Goal: Task Accomplishment & Management: Use online tool/utility

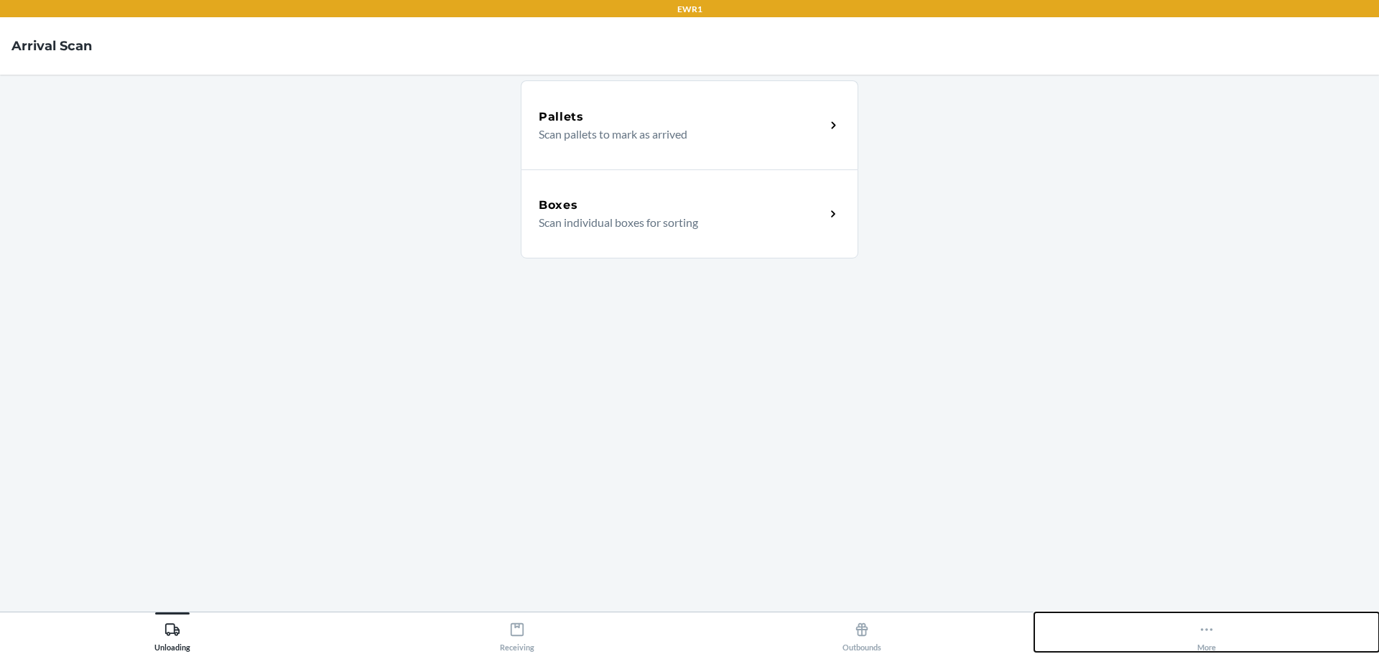
click at [1207, 637] on icon at bounding box center [1207, 630] width 16 height 16
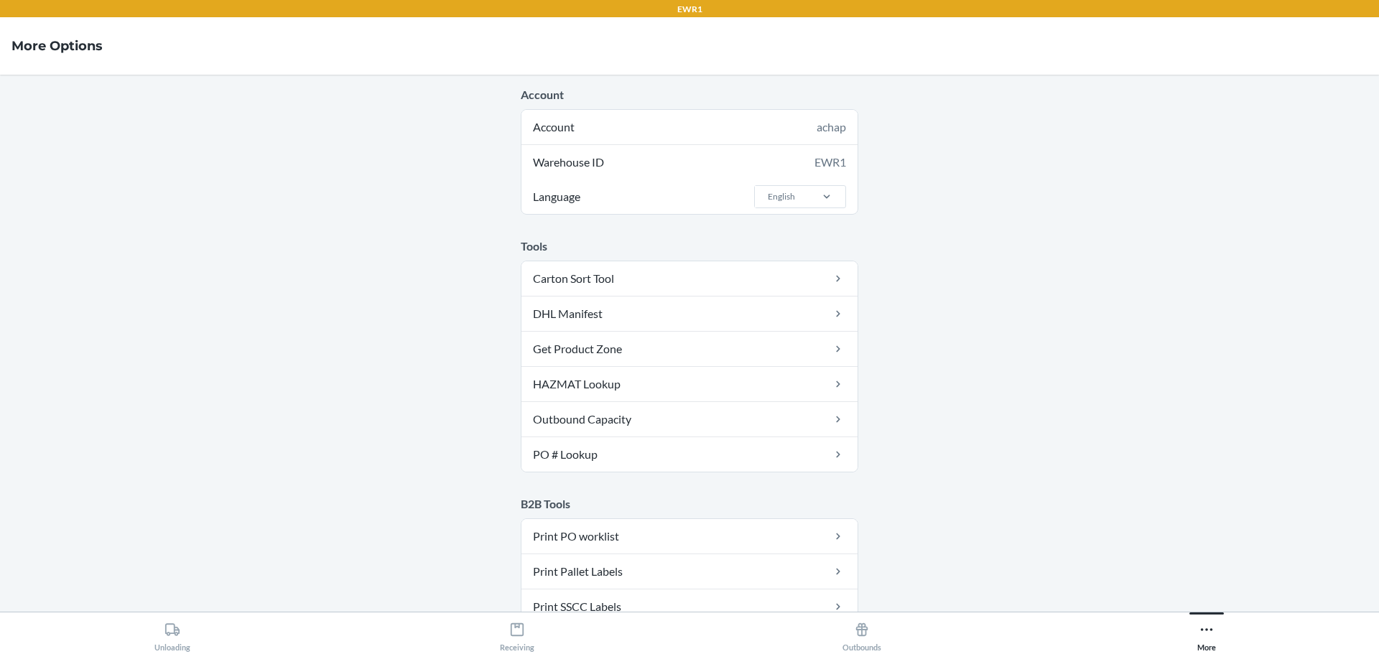
click at [1085, 322] on main "Account Account achap Warehouse ID EWR1 Language English Tools Carton Sort Tool…" at bounding box center [689, 343] width 1379 height 537
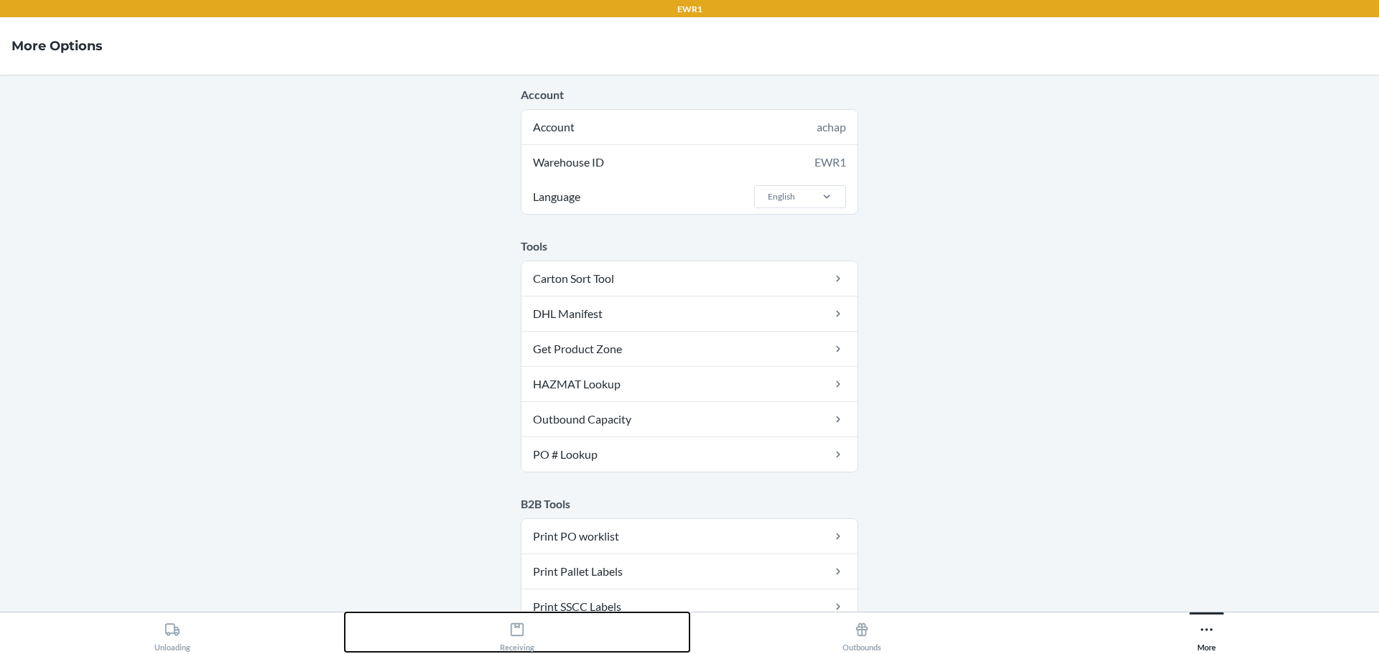
click at [508, 631] on div "Receiving" at bounding box center [517, 634] width 34 height 36
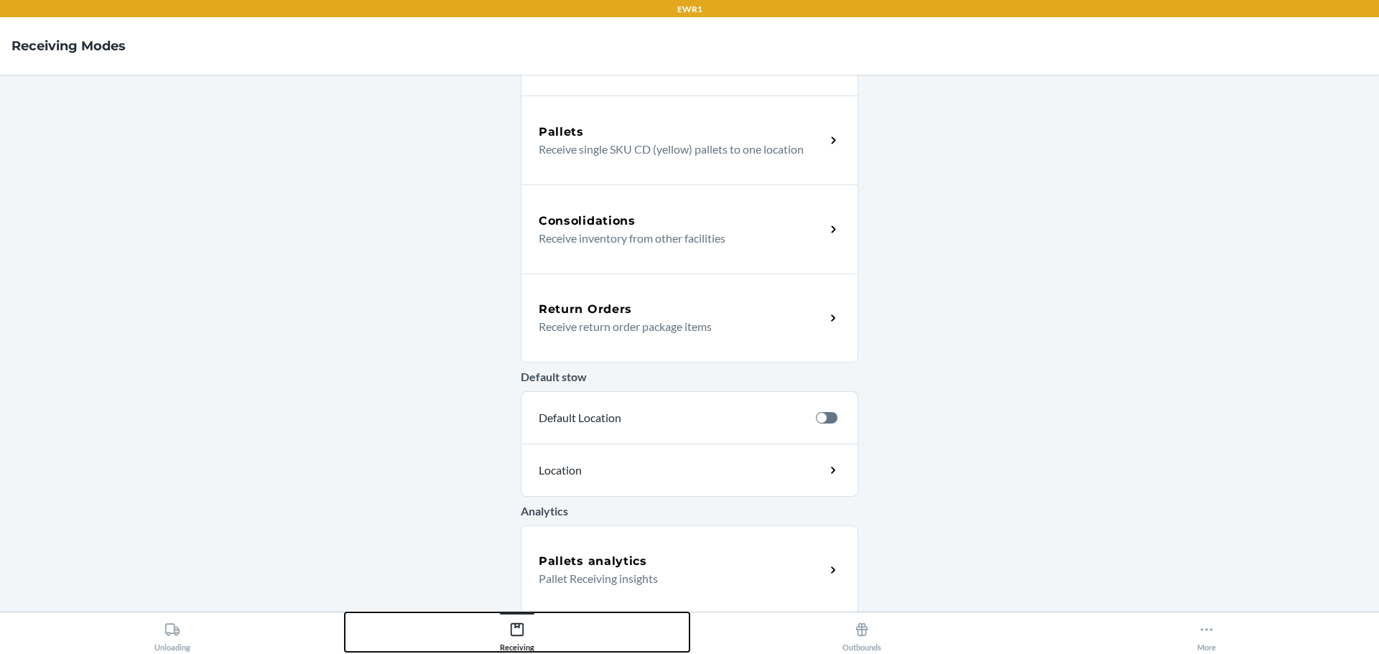
scroll to position [258, 0]
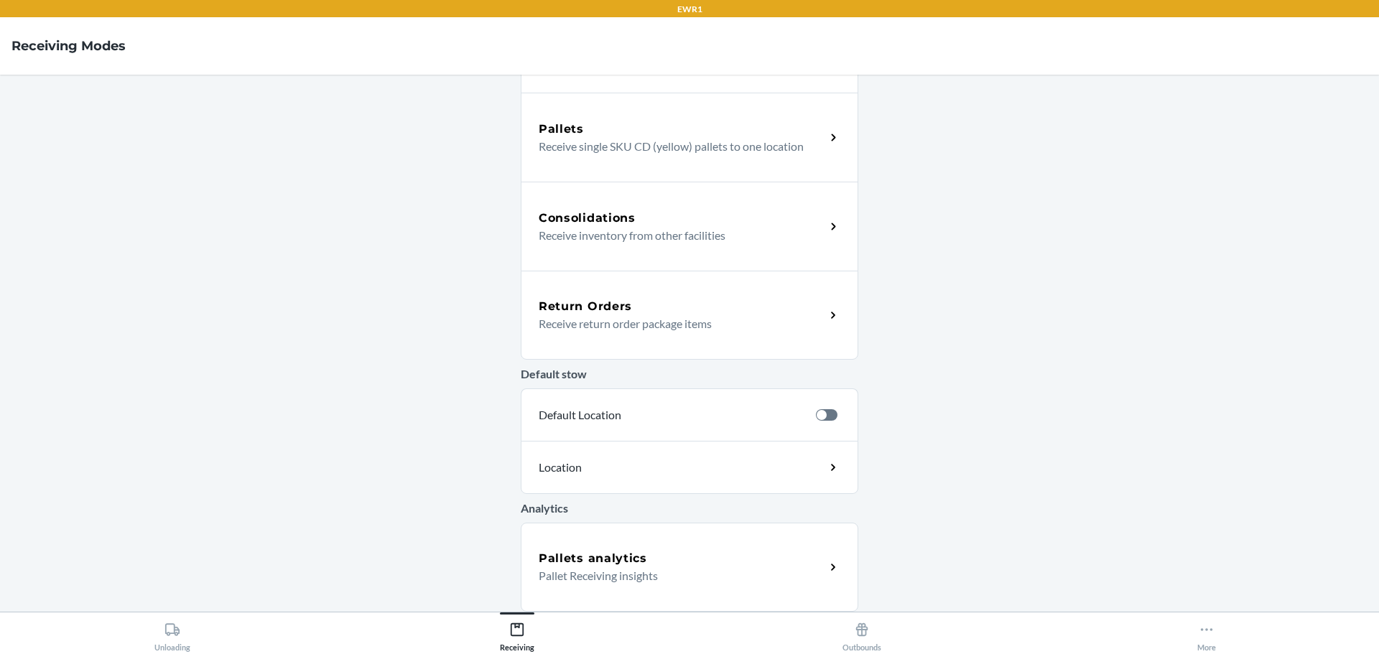
click at [648, 317] on p "Receive return order package items" at bounding box center [676, 323] width 275 height 17
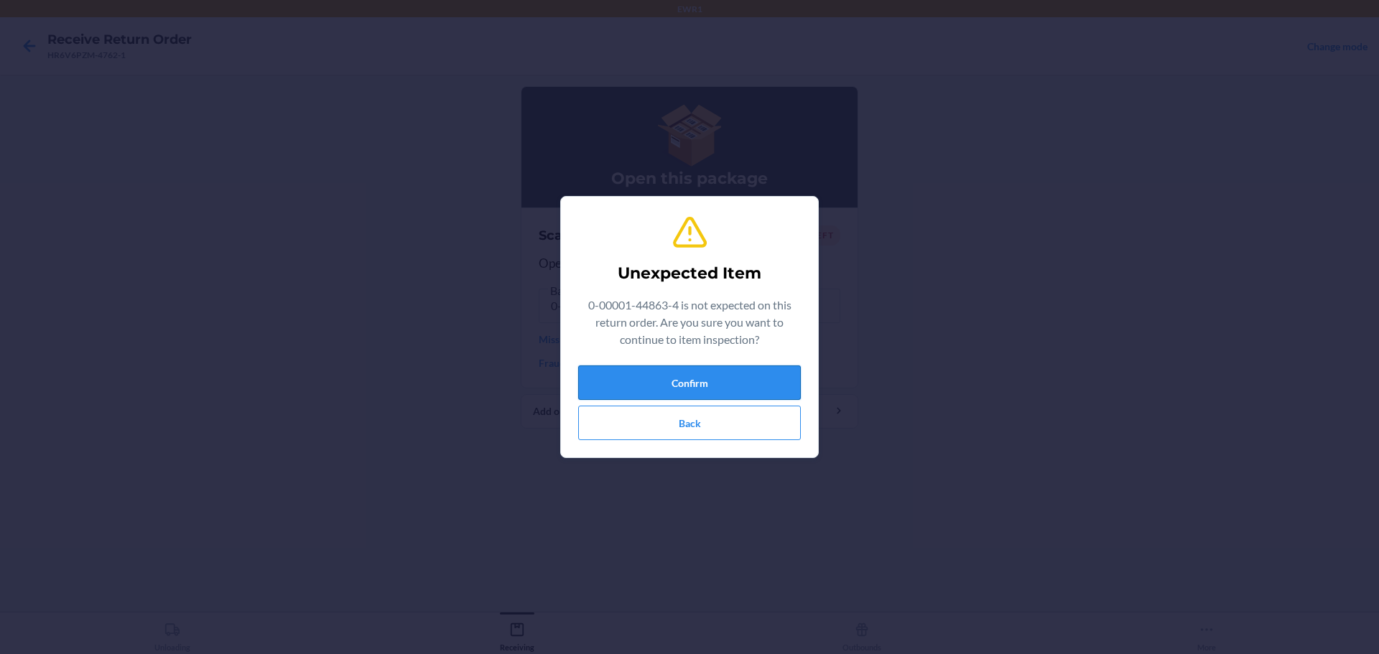
click at [663, 384] on button "Confirm" at bounding box center [689, 383] width 223 height 34
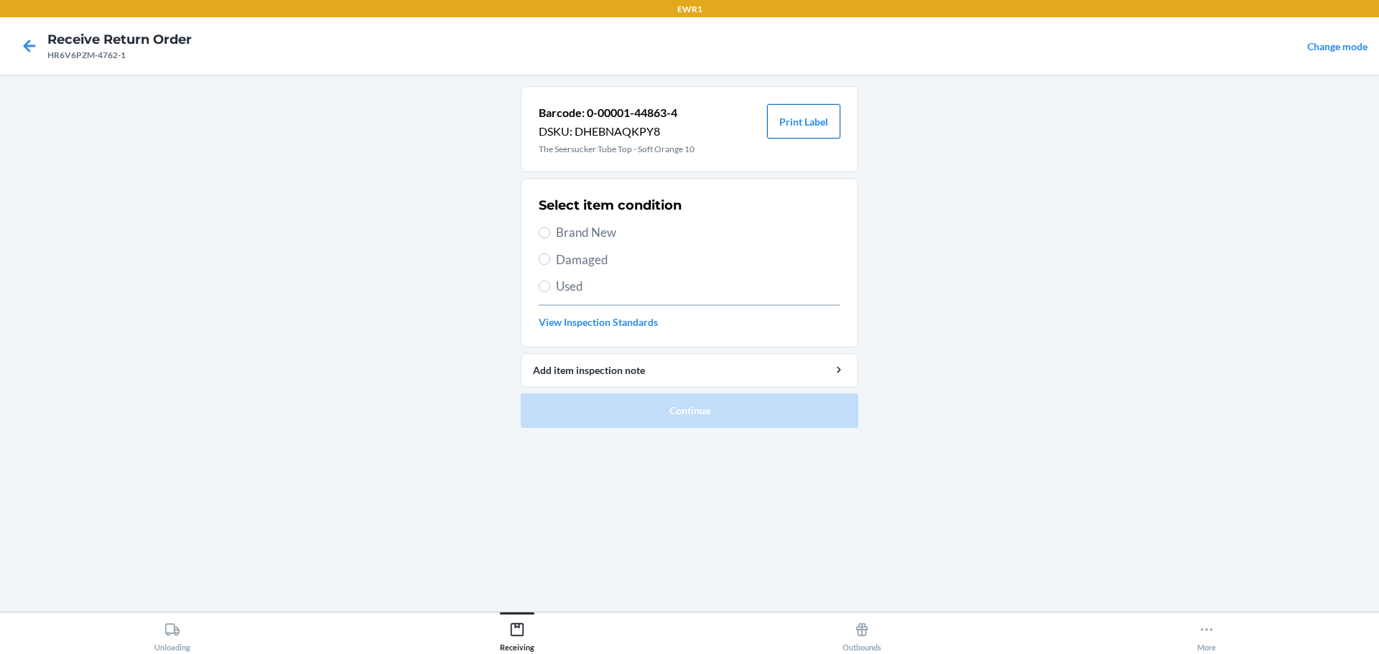
click at [808, 121] on button "Print Label" at bounding box center [803, 121] width 73 height 34
click at [767, 104] on button "Print Label" at bounding box center [803, 121] width 73 height 34
